Goal: Information Seeking & Learning: Learn about a topic

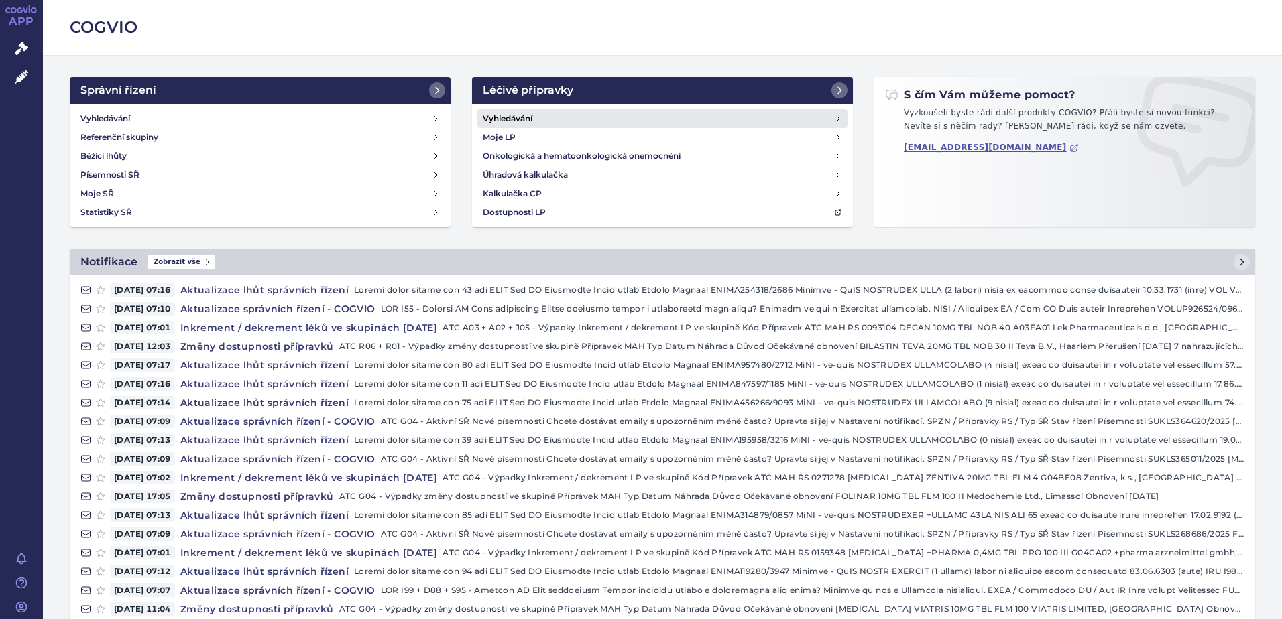
click at [489, 115] on h4 "Vyhledávání" at bounding box center [508, 118] width 50 height 13
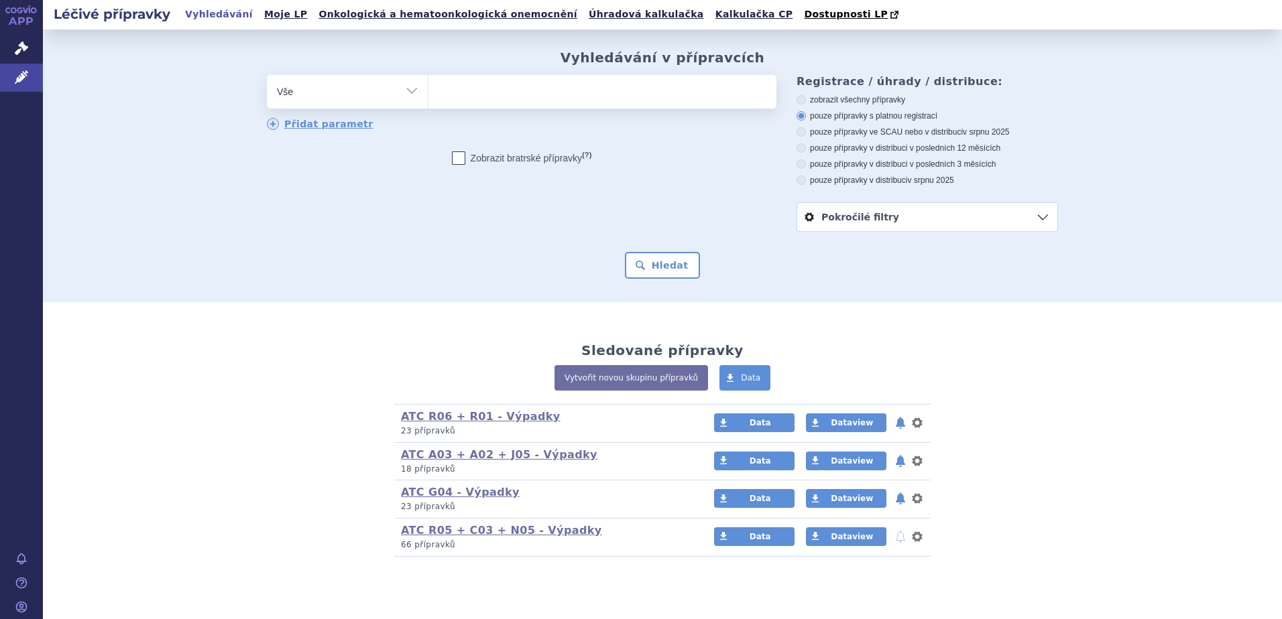
click at [488, 102] on ul at bounding box center [602, 89] width 348 height 28
click at [428, 102] on select at bounding box center [428, 91] width 1 height 34
type input "fe"
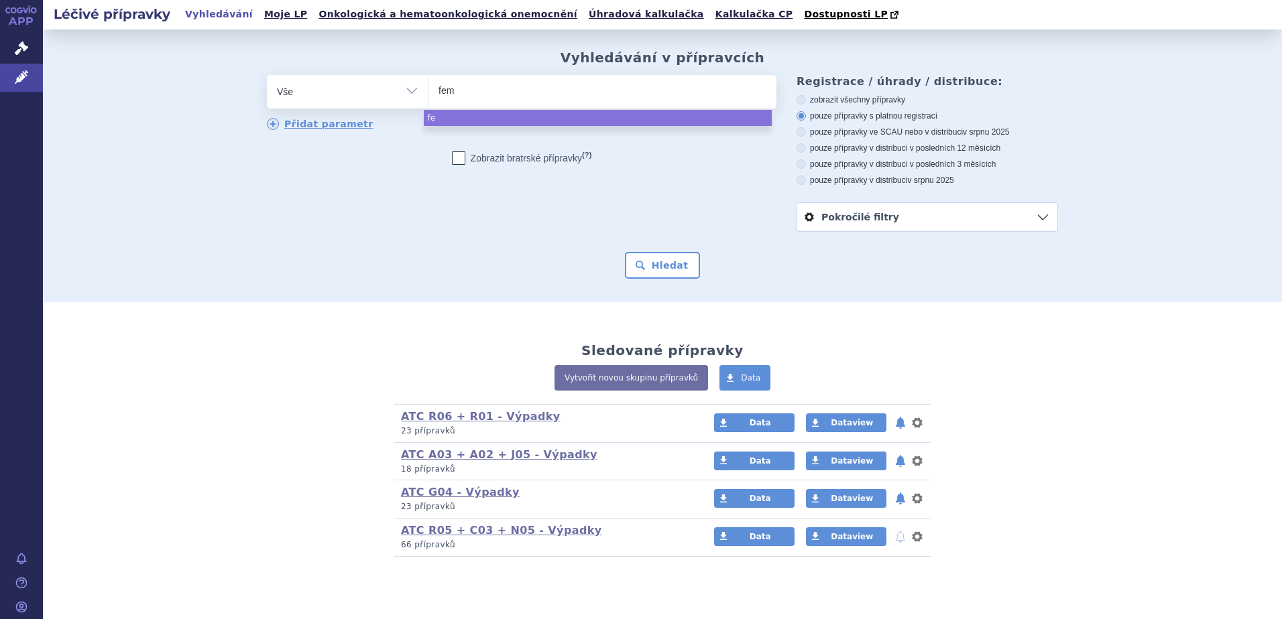
type input "femo"
type input "femosti"
type input "femostin"
type input "femost"
type input "femosto"
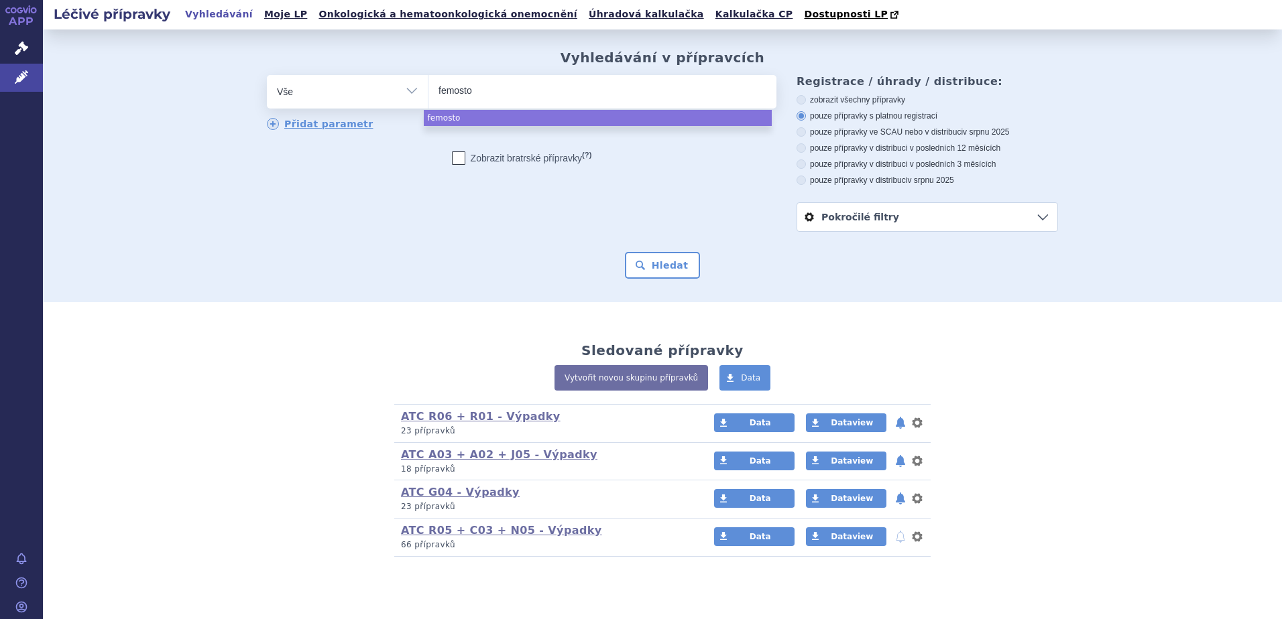
type input "femoston"
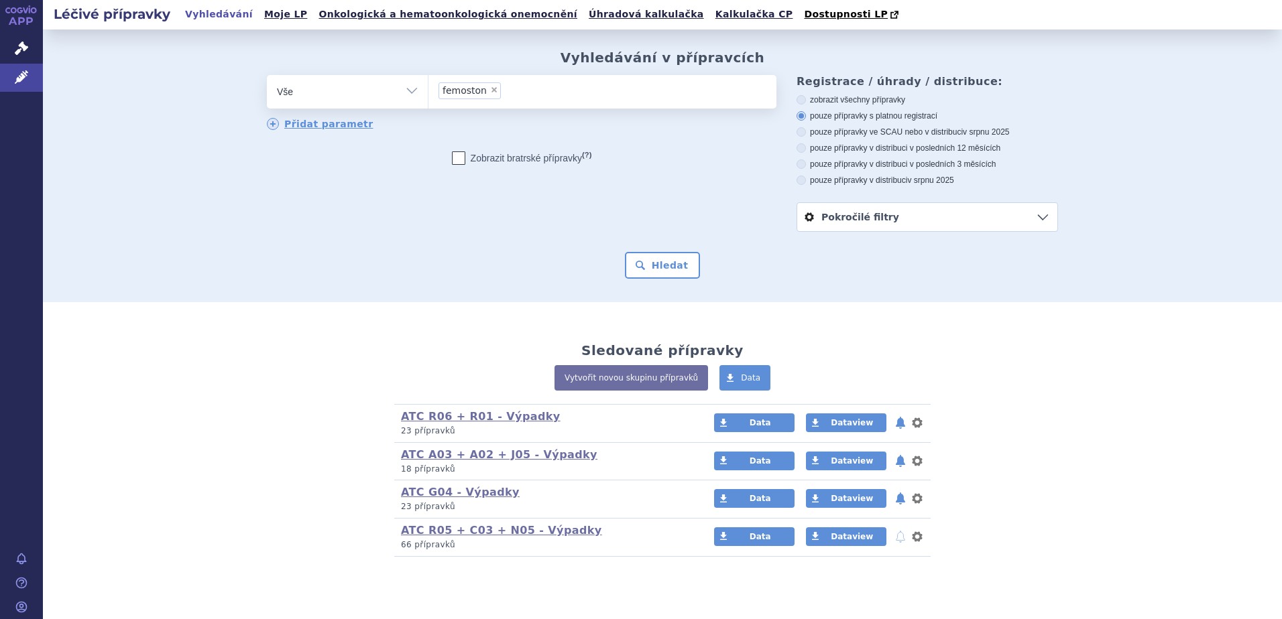
select select "femoston"
click at [658, 271] on button "Hledat" at bounding box center [663, 265] width 76 height 27
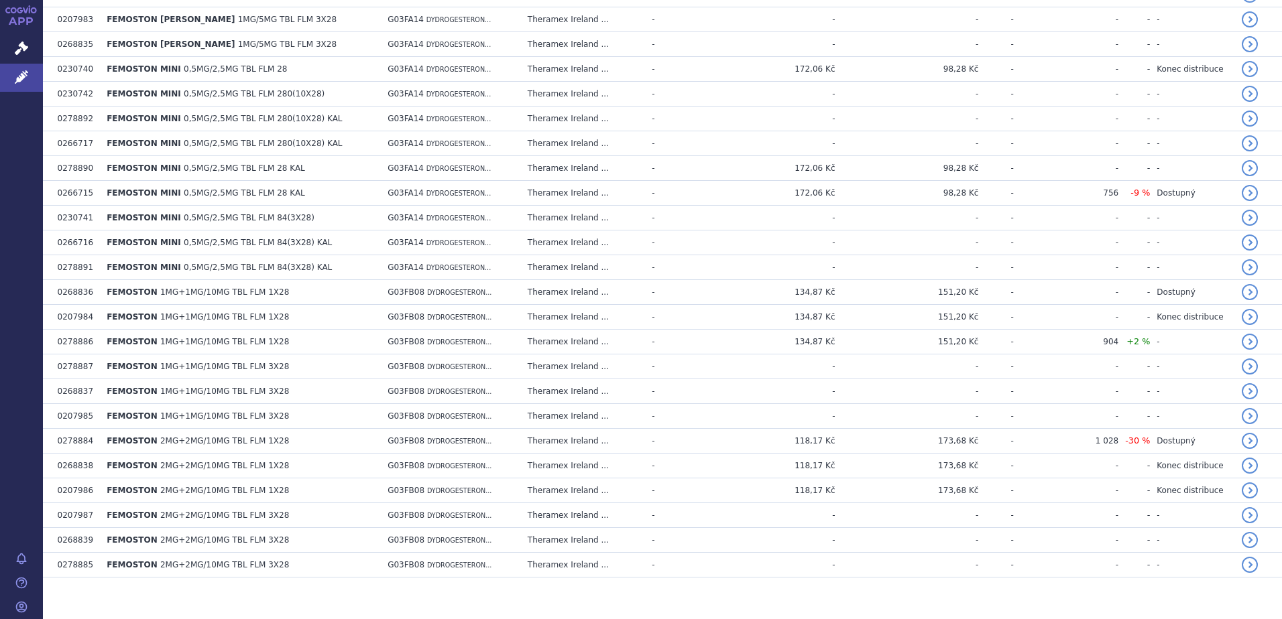
scroll to position [465, 0]
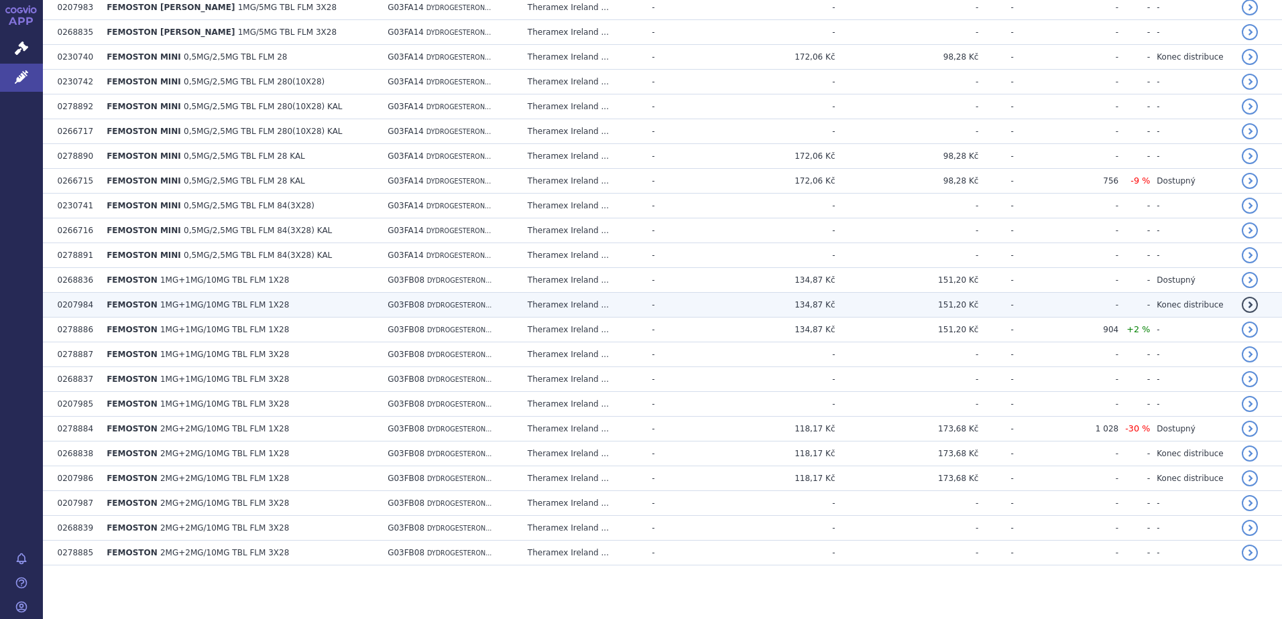
click at [431, 311] on td "G03FB08 DYDROGESTERON..." at bounding box center [451, 305] width 140 height 25
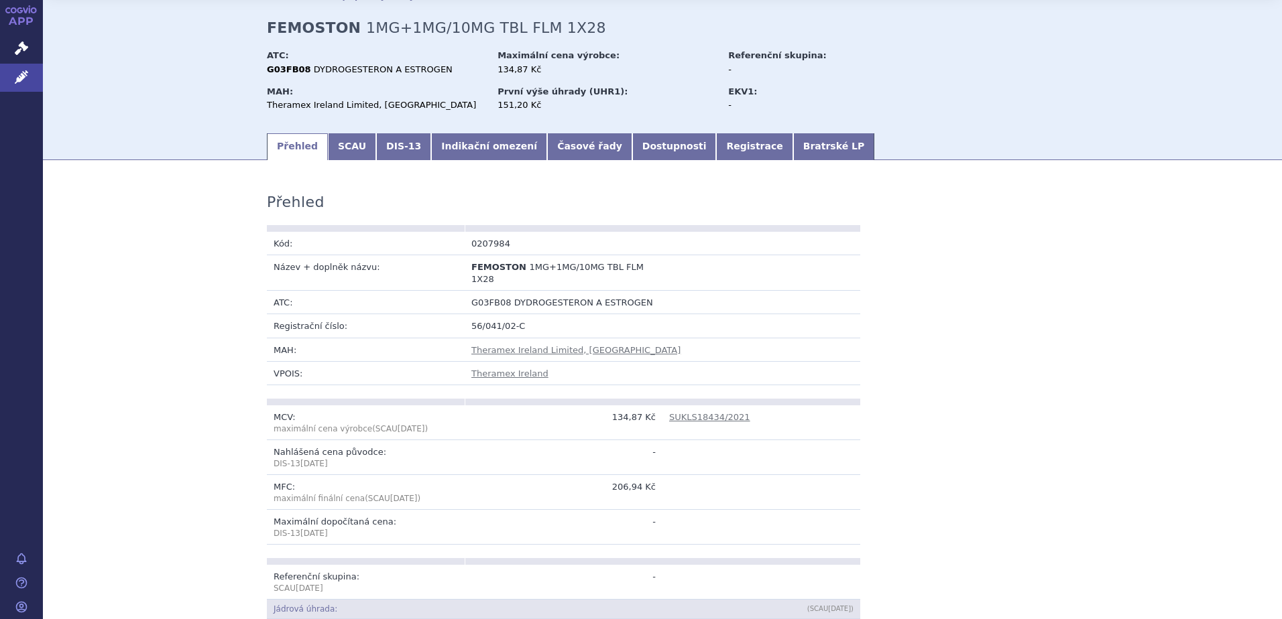
scroll to position [67, 0]
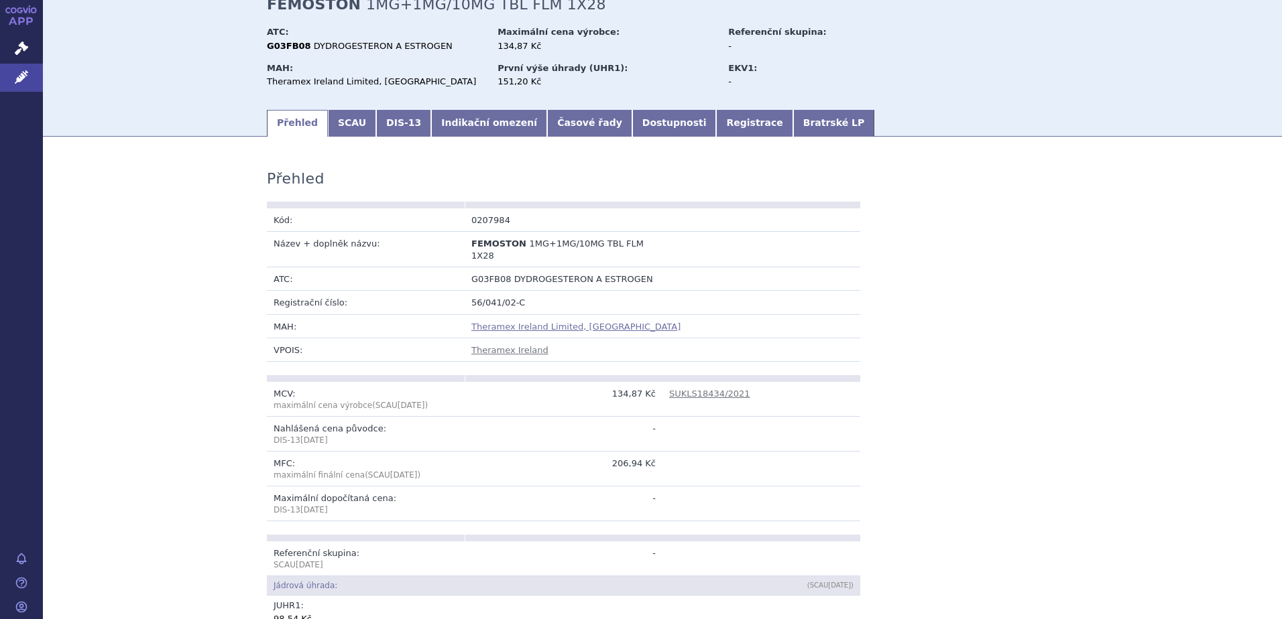
click at [543, 322] on link "Theramex Ireland Limited, [GEOGRAPHIC_DATA]" at bounding box center [575, 327] width 209 height 10
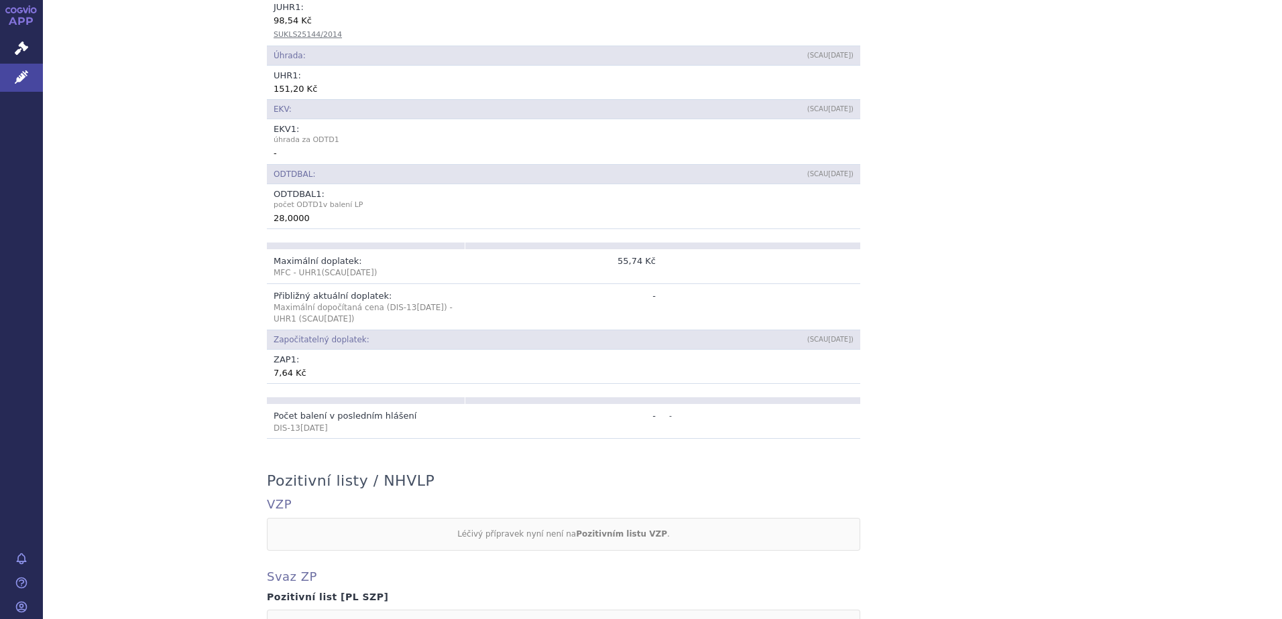
scroll to position [62, 0]
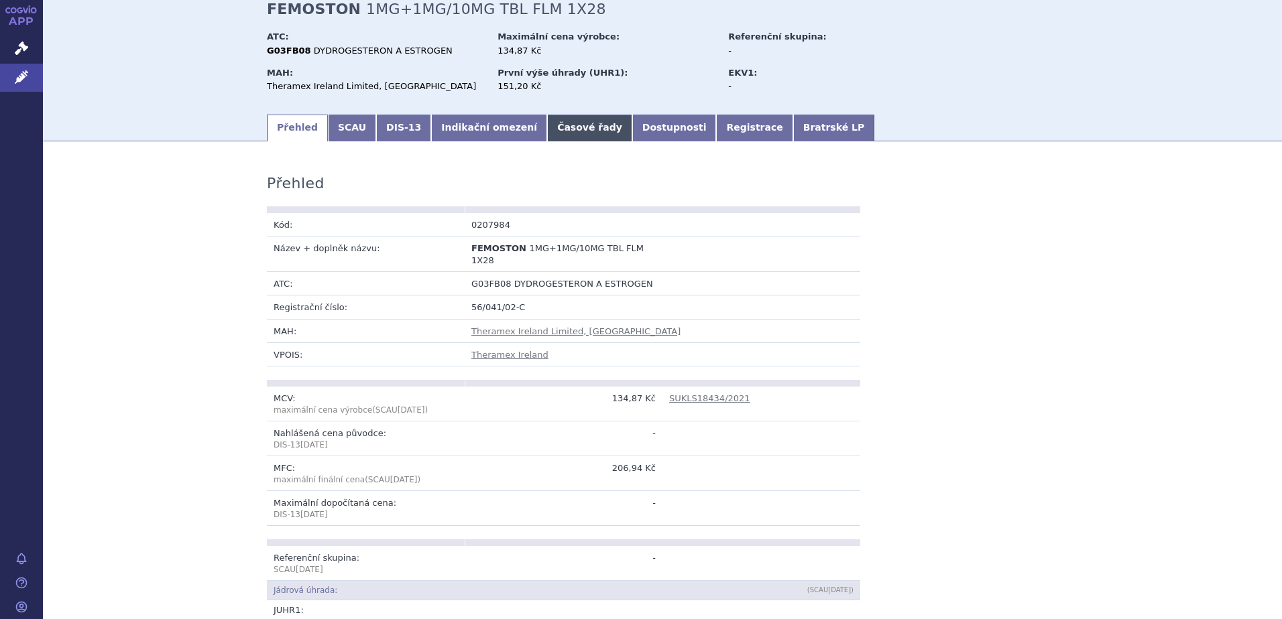
click at [547, 127] on link "Časové řady" at bounding box center [589, 128] width 85 height 27
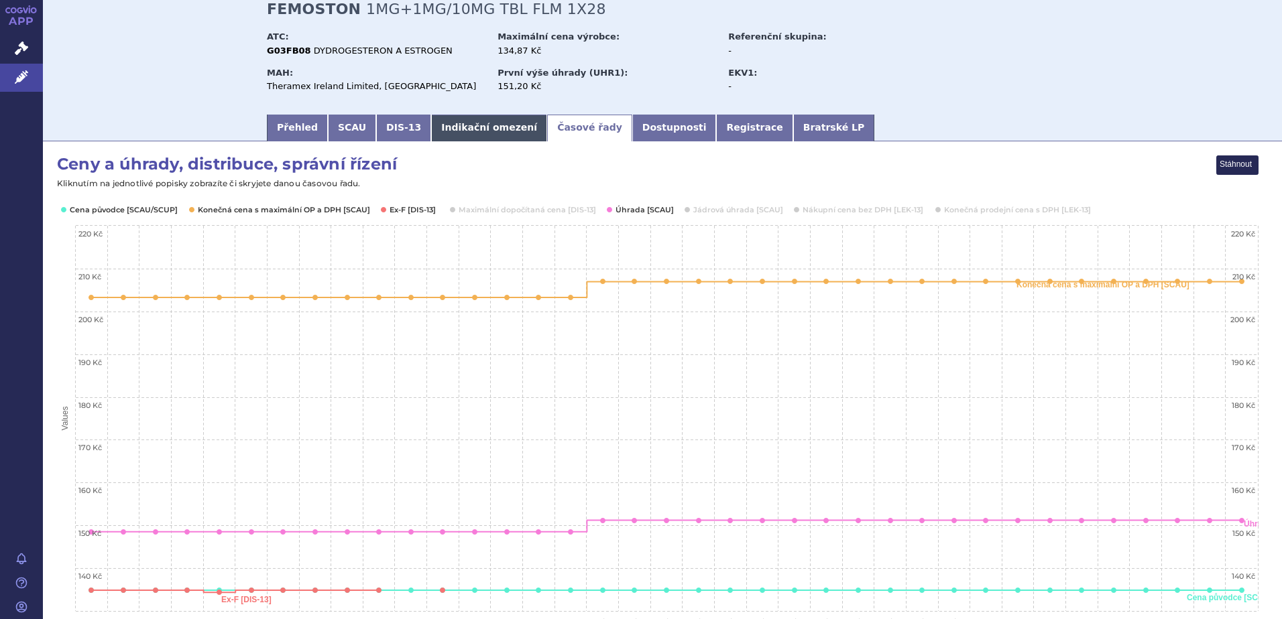
click at [431, 127] on link "Indikační omezení" at bounding box center [489, 128] width 116 height 27
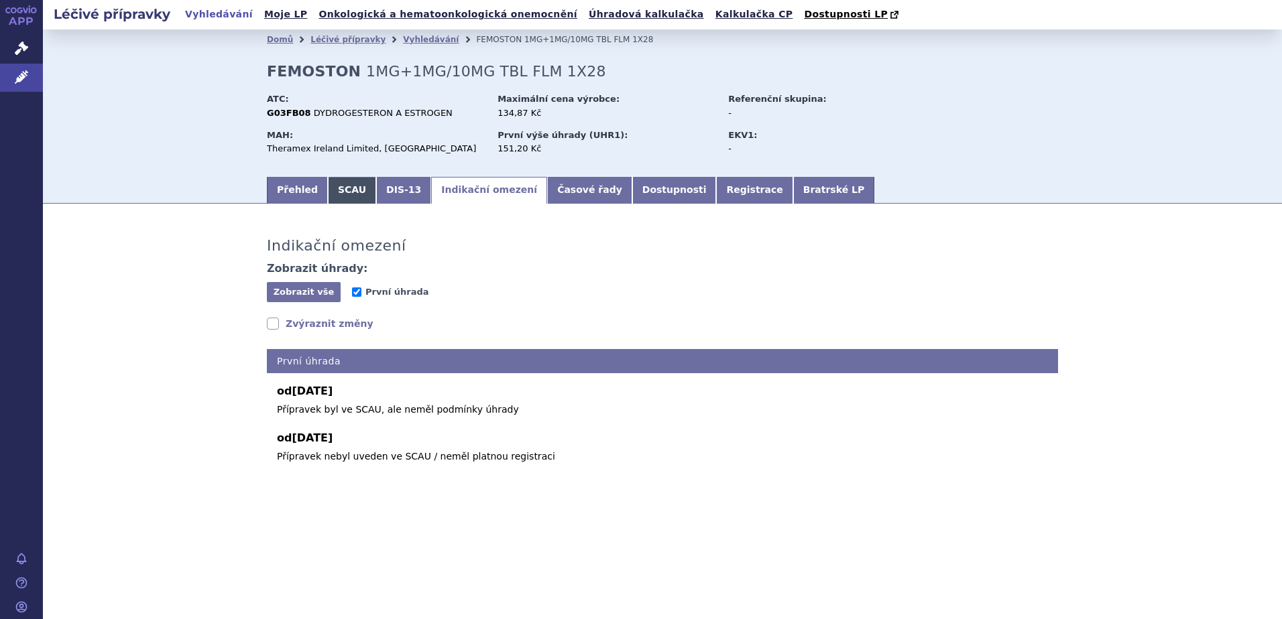
click at [338, 198] on link "SCAU" at bounding box center [352, 190] width 48 height 27
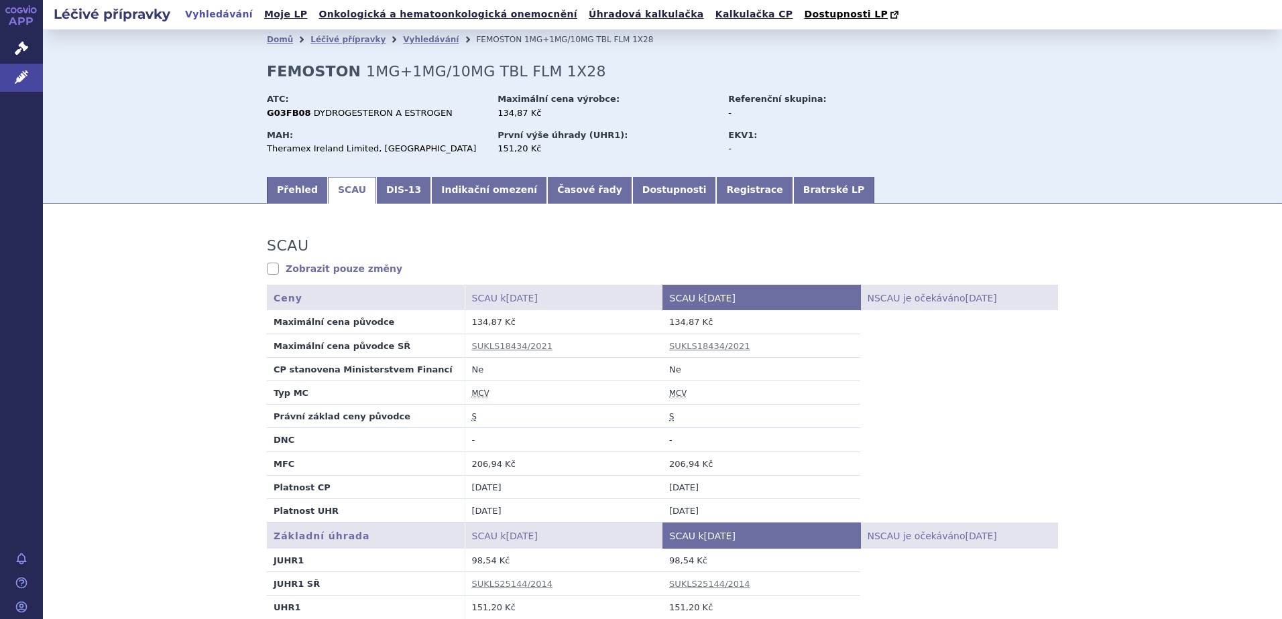
click at [356, 193] on link "SCAU" at bounding box center [352, 190] width 48 height 27
click at [376, 194] on link "DIS-13" at bounding box center [403, 190] width 55 height 27
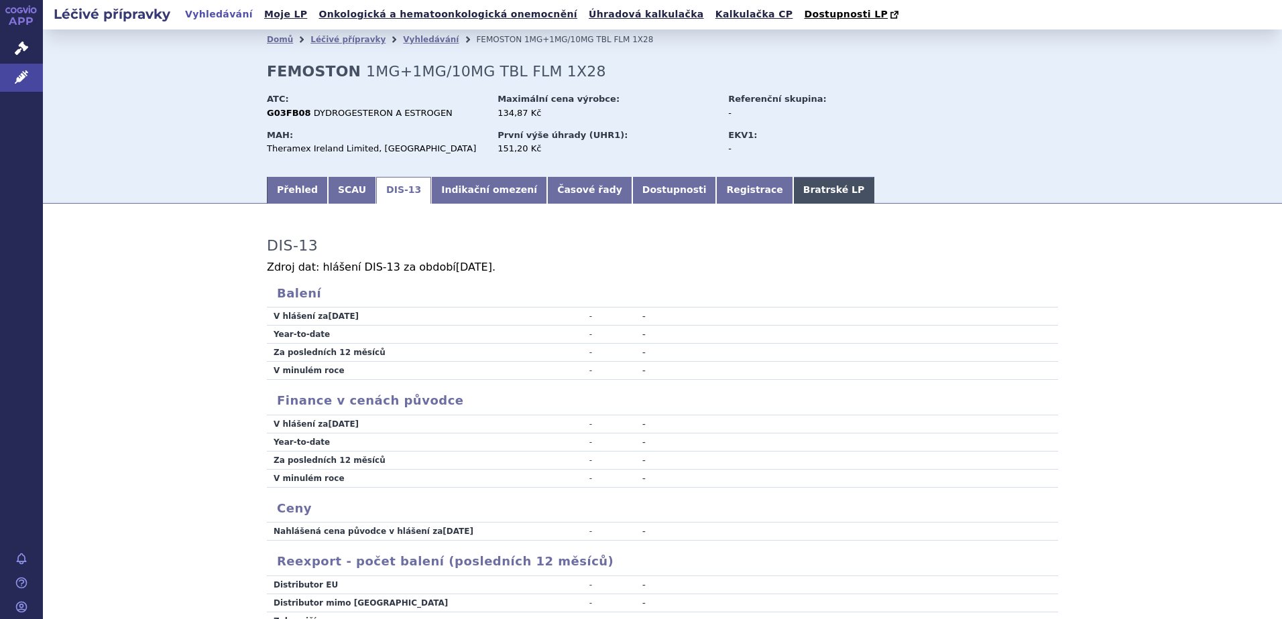
click at [793, 184] on link "Bratrské LP" at bounding box center [833, 190] width 81 height 27
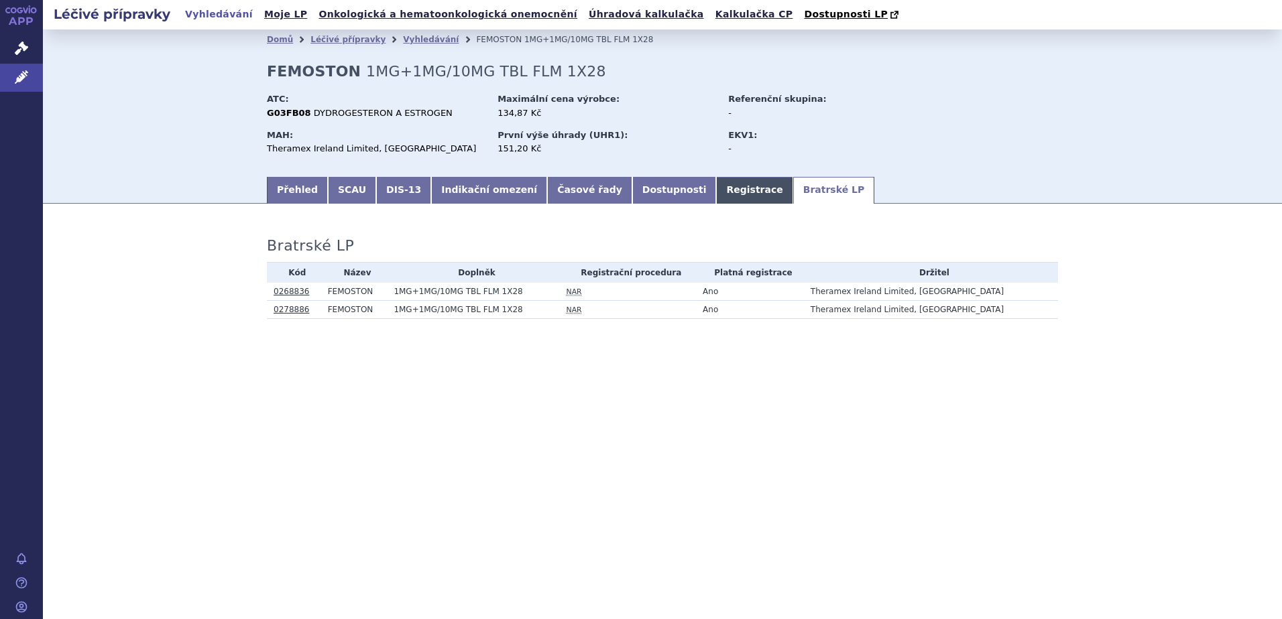
click at [716, 194] on link "Registrace" at bounding box center [754, 190] width 76 height 27
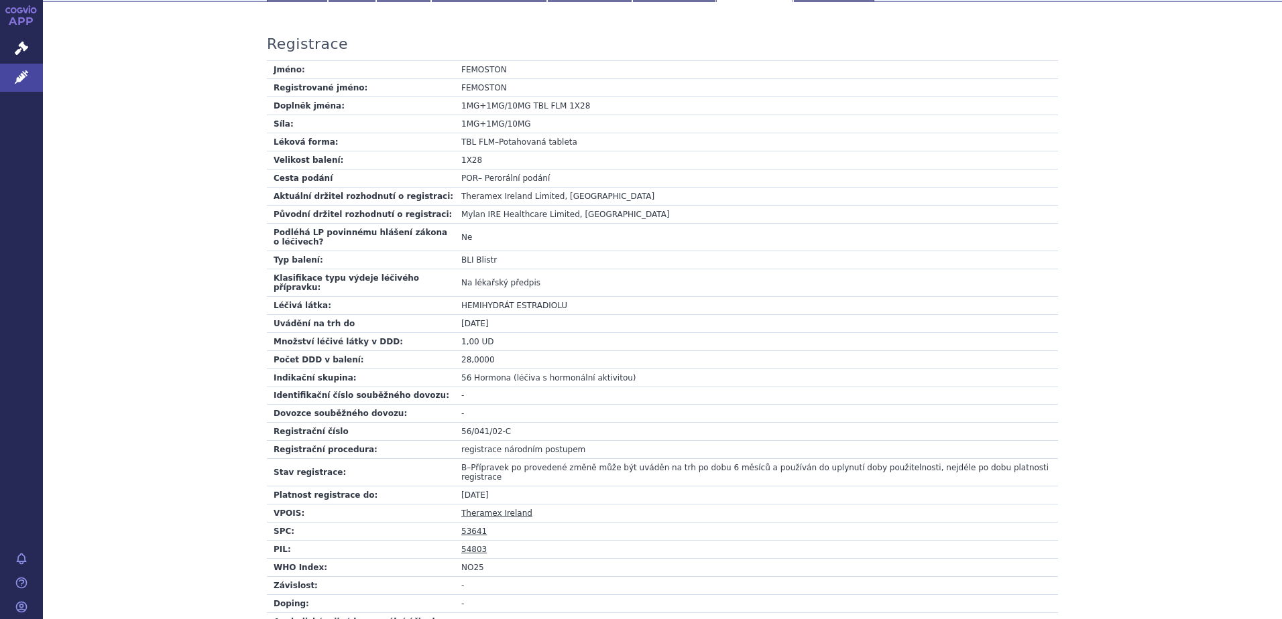
scroll to position [201, 0]
